Goal: Task Accomplishment & Management: Use online tool/utility

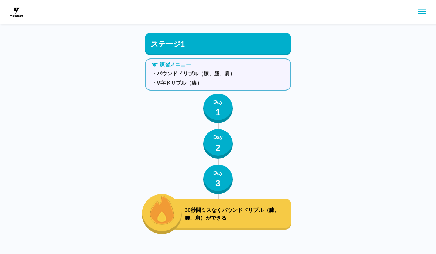
scroll to position [3917, 0]
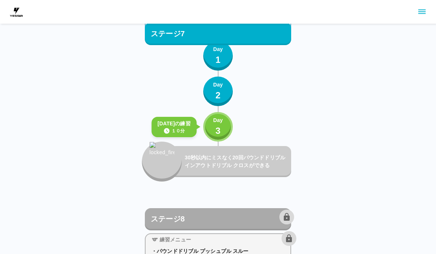
click at [230, 134] on button "Day 3" at bounding box center [218, 127] width 30 height 30
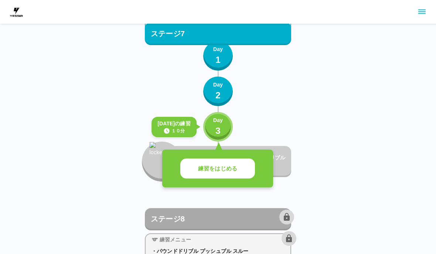
click at [250, 170] on button "練習をはじめる" at bounding box center [217, 169] width 75 height 20
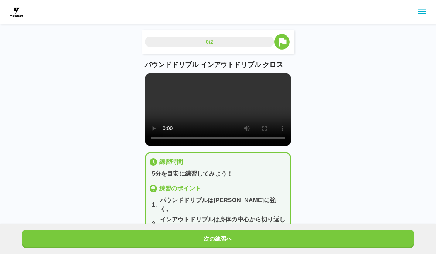
click at [259, 236] on button "次の練習へ" at bounding box center [218, 239] width 393 height 18
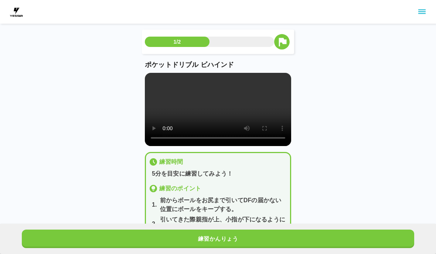
click at [259, 236] on button "練習かんりょう" at bounding box center [218, 239] width 393 height 18
click at [259, 238] on button "練習かんりょう" at bounding box center [218, 239] width 393 height 18
click at [259, 238] on button "次の練習へ" at bounding box center [218, 239] width 393 height 18
click at [260, 238] on button "次の練習へ" at bounding box center [218, 239] width 393 height 18
click at [260, 237] on button "次の練習へ" at bounding box center [218, 239] width 393 height 18
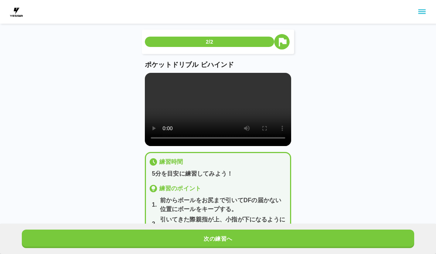
click at [265, 238] on button "次の練習へ" at bounding box center [218, 239] width 393 height 18
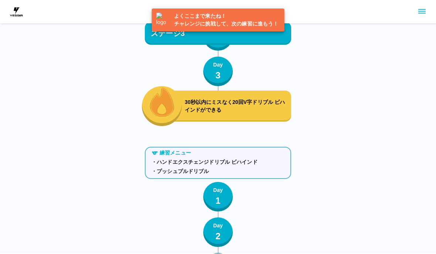
scroll to position [3955, 0]
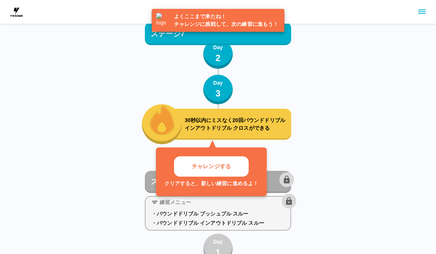
click at [239, 167] on button "チャレンジする" at bounding box center [211, 166] width 75 height 20
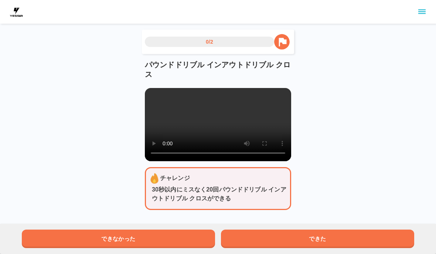
click at [333, 243] on button "できた" at bounding box center [317, 239] width 193 height 18
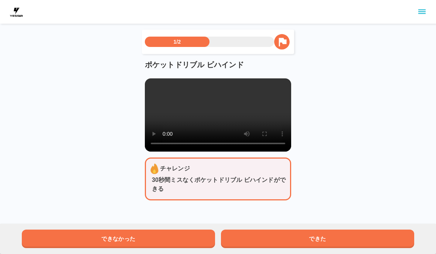
click at [332, 243] on button "できた" at bounding box center [317, 239] width 193 height 18
click at [330, 235] on button "できた" at bounding box center [317, 239] width 193 height 18
click at [330, 236] on button "できた" at bounding box center [317, 239] width 193 height 18
click at [337, 231] on html "2/2 ポケットドリブル ビハインド チャレンジ 30秒間ミスなくポケットドリブル ビハインドができる できなかった できた" at bounding box center [218, 124] width 436 height 248
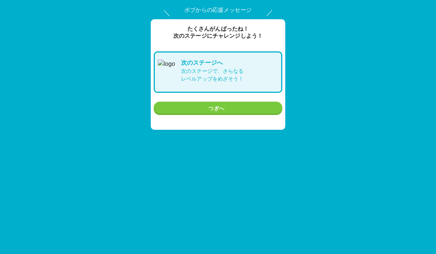
click at [243, 104] on button "つぎへ" at bounding box center [218, 109] width 129 height 14
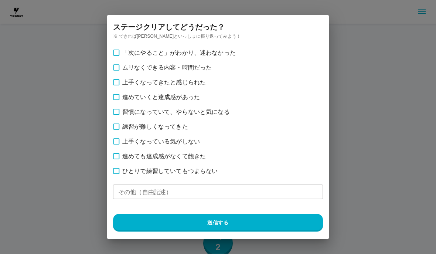
scroll to position [3955, 0]
click at [198, 173] on span "ひとりで練習していてもつまらない" at bounding box center [169, 171] width 95 height 9
click at [224, 219] on button "送信する" at bounding box center [218, 223] width 210 height 18
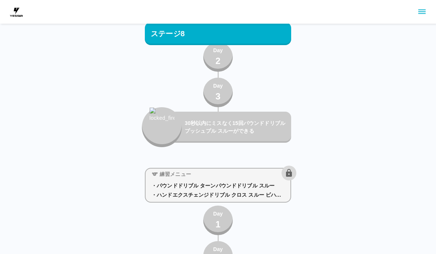
scroll to position [4180, 0]
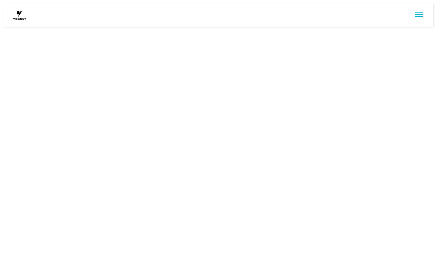
scroll to position [0, 0]
